Goal: Information Seeking & Learning: Learn about a topic

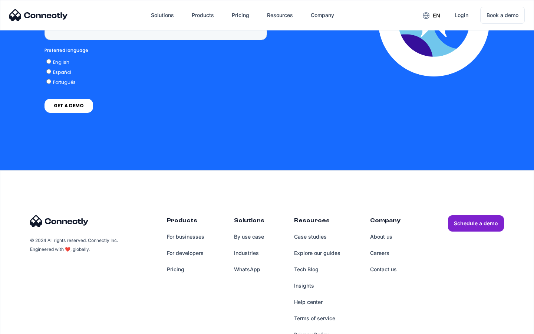
scroll to position [1889, 0]
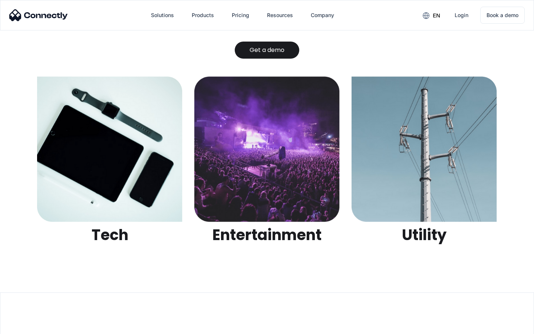
scroll to position [2341, 0]
